Goal: Transaction & Acquisition: Download file/media

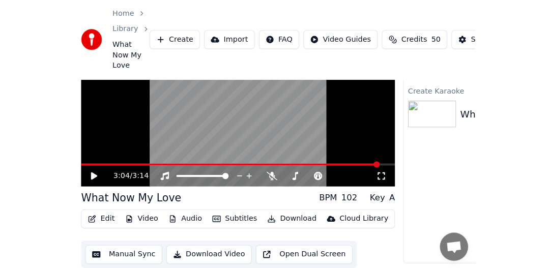
scroll to position [236, 0]
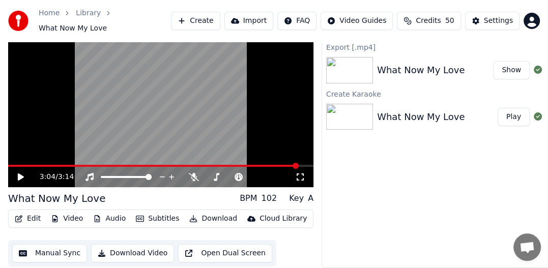
click at [130, 244] on button "Download Video" at bounding box center [132, 253] width 83 height 18
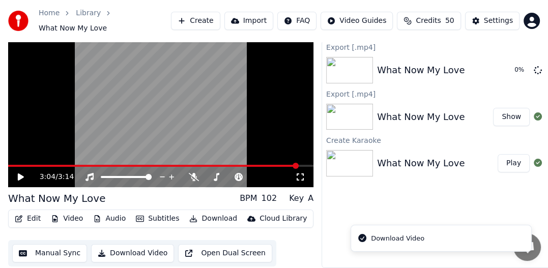
click at [391, 65] on icon at bounding box center [537, 70] width 11 height 11
click at [389, 197] on div "Export [.mp4] What Now My Love 0 % Export [.mp4] What Now My Love Show Create K…" at bounding box center [436, 154] width 229 height 228
click at [391, 65] on icon at bounding box center [538, 70] width 10 height 10
click at [391, 211] on div "Export [.mp4] What Now My Love 0 % Export [.mp4] What Now My Love Show Create K…" at bounding box center [436, 154] width 229 height 228
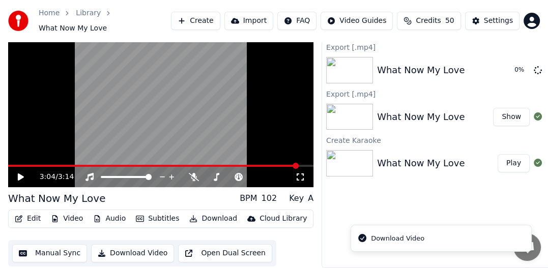
click at [391, 88] on div "Export [.mp4]" at bounding box center [436, 94] width 228 height 12
click at [391, 90] on div "Export [.mp4]" at bounding box center [436, 94] width 228 height 12
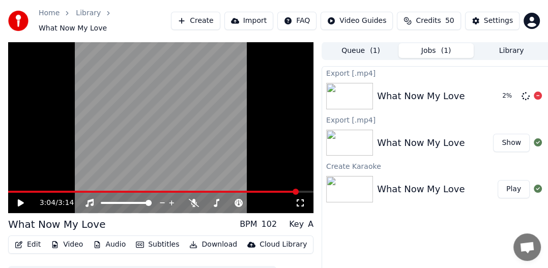
click at [391, 92] on icon at bounding box center [538, 96] width 8 height 8
click at [391, 140] on button "Show" at bounding box center [511, 143] width 37 height 18
